Goal: Information Seeking & Learning: Learn about a topic

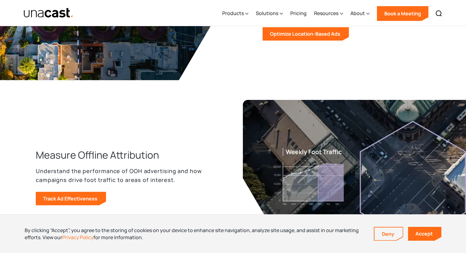
scroll to position [713, 0]
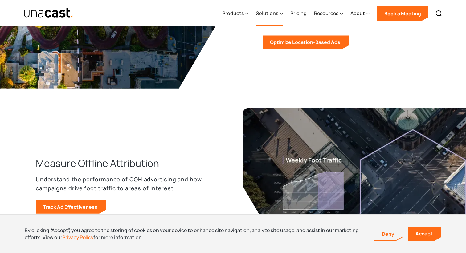
click at [282, 14] on icon at bounding box center [281, 14] width 3 height 2
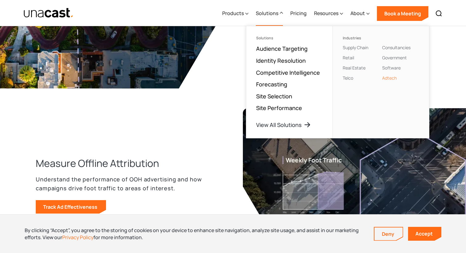
click at [389, 79] on link "Adtech" at bounding box center [389, 78] width 14 height 6
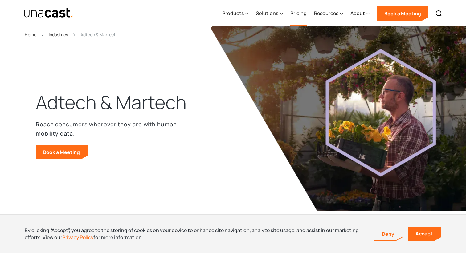
click at [302, 15] on link "Pricing" at bounding box center [298, 13] width 16 height 25
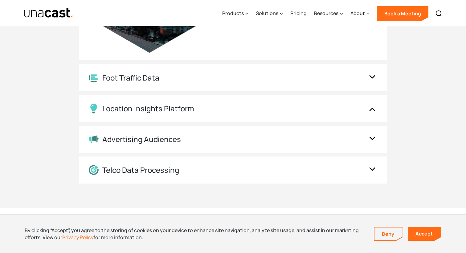
scroll to position [1208, 0]
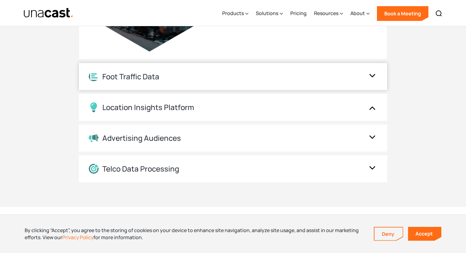
click at [236, 75] on div "Foot Traffic Data" at bounding box center [227, 77] width 276 height 10
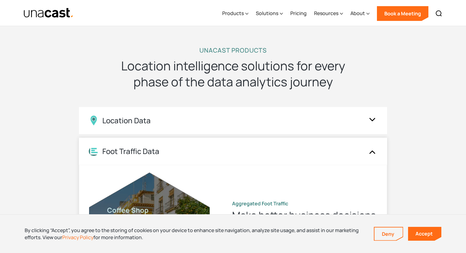
scroll to position [976, 0]
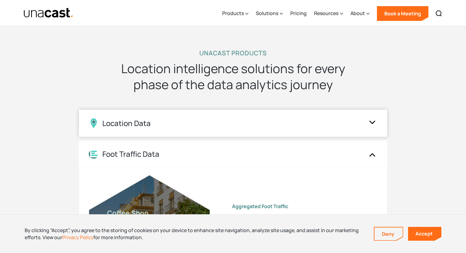
click at [249, 117] on div "Location Data" at bounding box center [233, 123] width 308 height 27
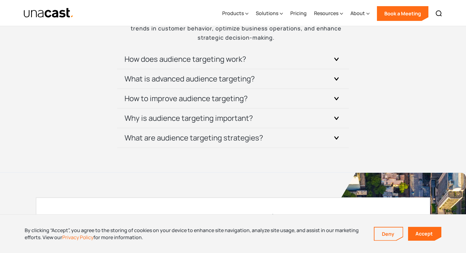
scroll to position [1616, 0]
